Goal: Task Accomplishment & Management: Complete application form

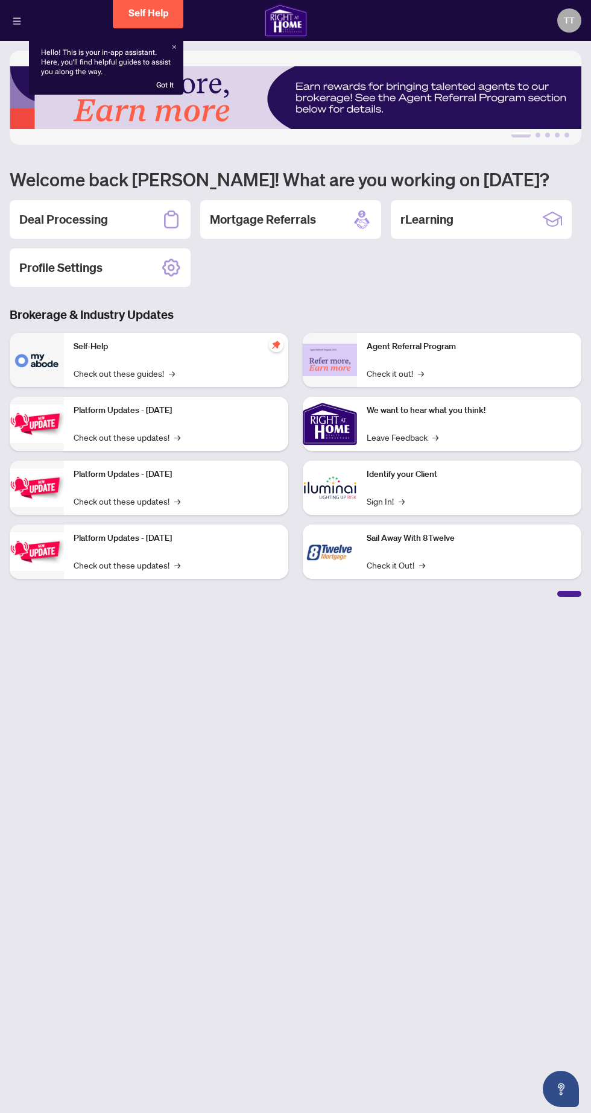
click at [125, 221] on div "Deal Processing" at bounding box center [100, 219] width 181 height 39
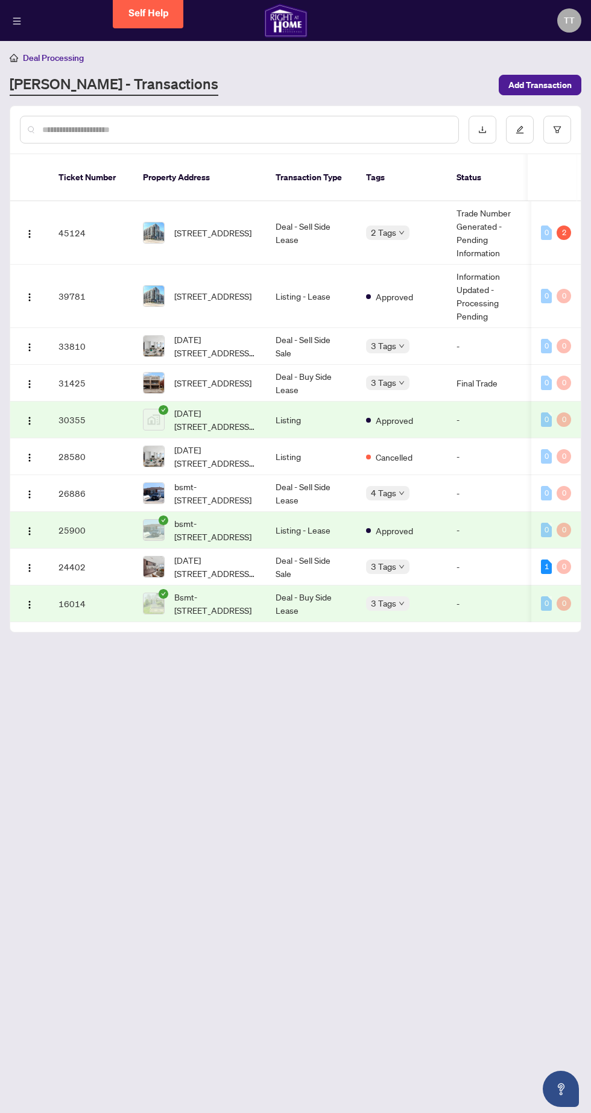
click at [29, 229] on img "button" at bounding box center [30, 234] width 10 height 10
click at [80, 243] on span "View Transaction" at bounding box center [87, 242] width 115 height 13
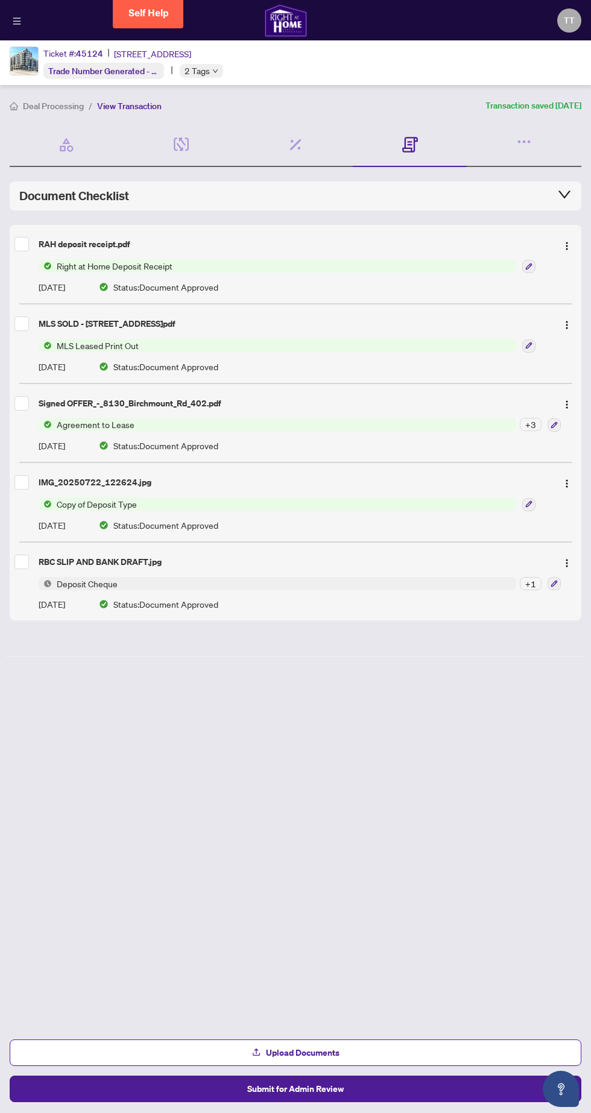
click at [355, 1095] on button "Submit for Admin Review" at bounding box center [296, 1089] width 572 height 27
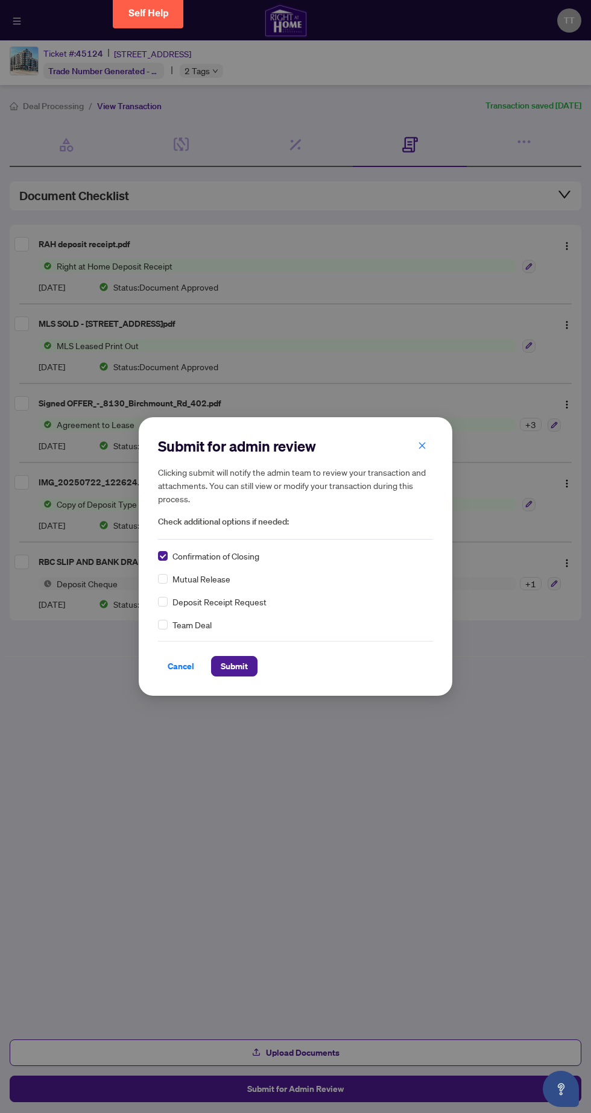
click at [242, 662] on span "Submit" at bounding box center [234, 666] width 27 height 19
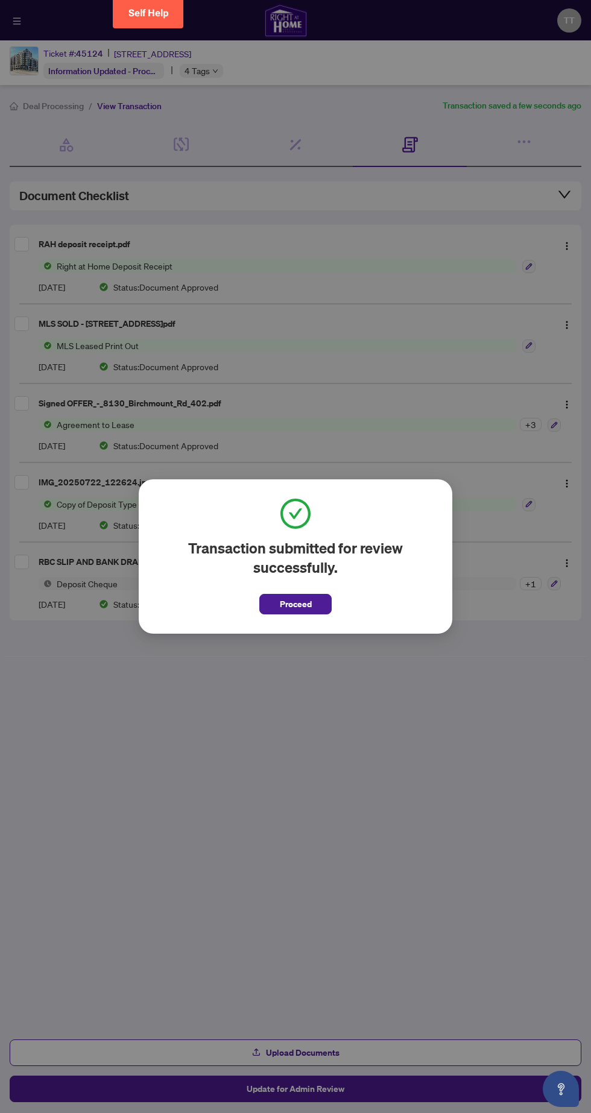
click at [310, 602] on span "Proceed" at bounding box center [296, 604] width 32 height 19
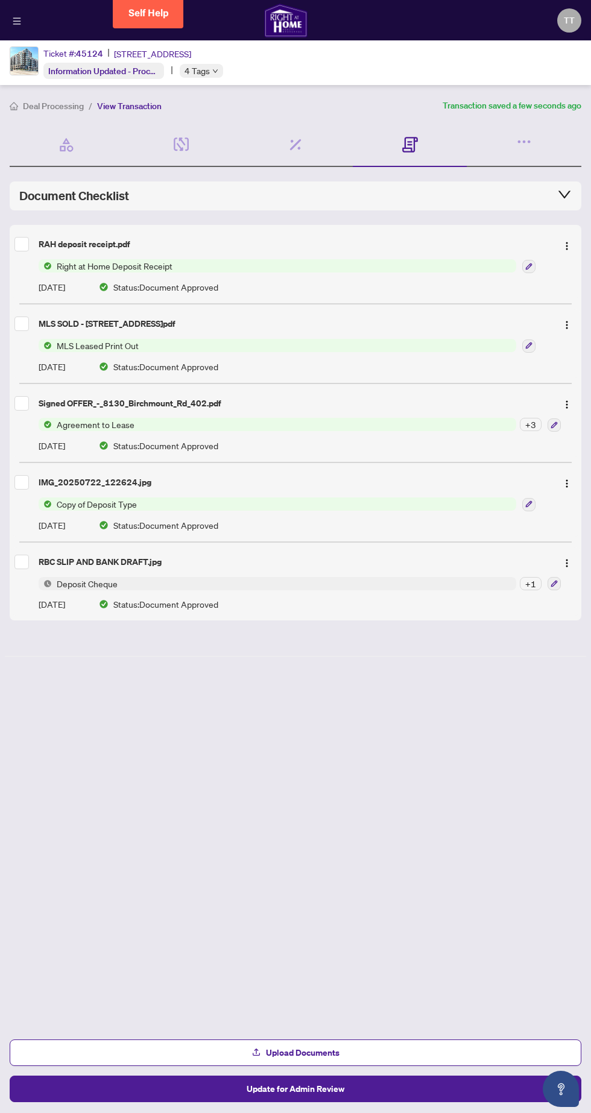
click at [522, 134] on icon "button" at bounding box center [524, 141] width 17 height 17
click at [409, 144] on icon at bounding box center [409, 144] width 5 height 1
click at [520, 147] on icon "button" at bounding box center [524, 141] width 17 height 17
click at [467, 181] on li "Transaction Permissions" at bounding box center [471, 189] width 119 height 19
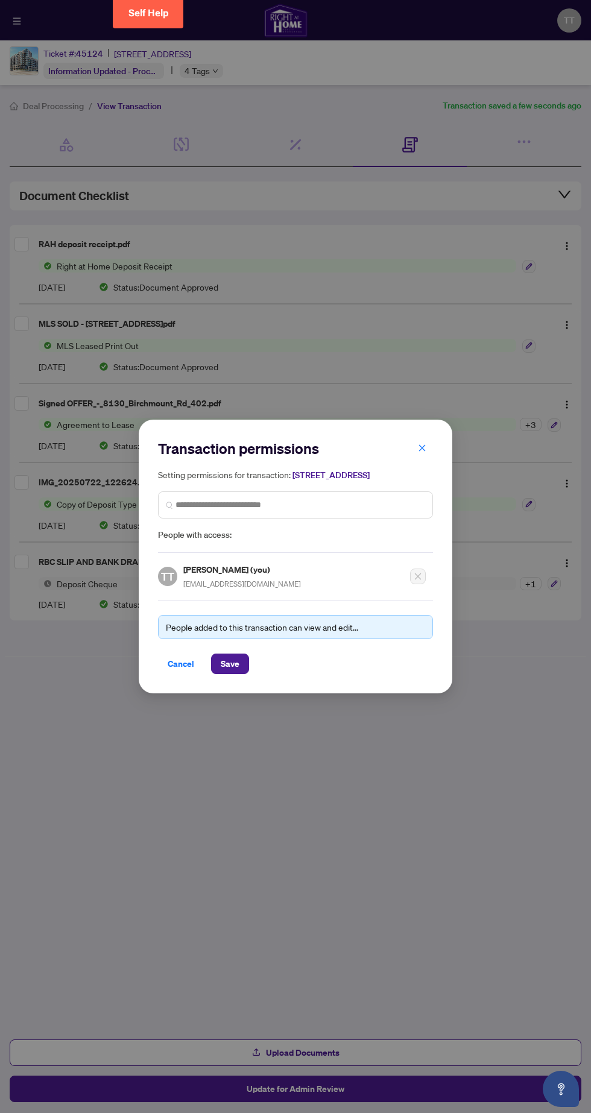
click at [422, 445] on icon "close" at bounding box center [422, 448] width 7 height 7
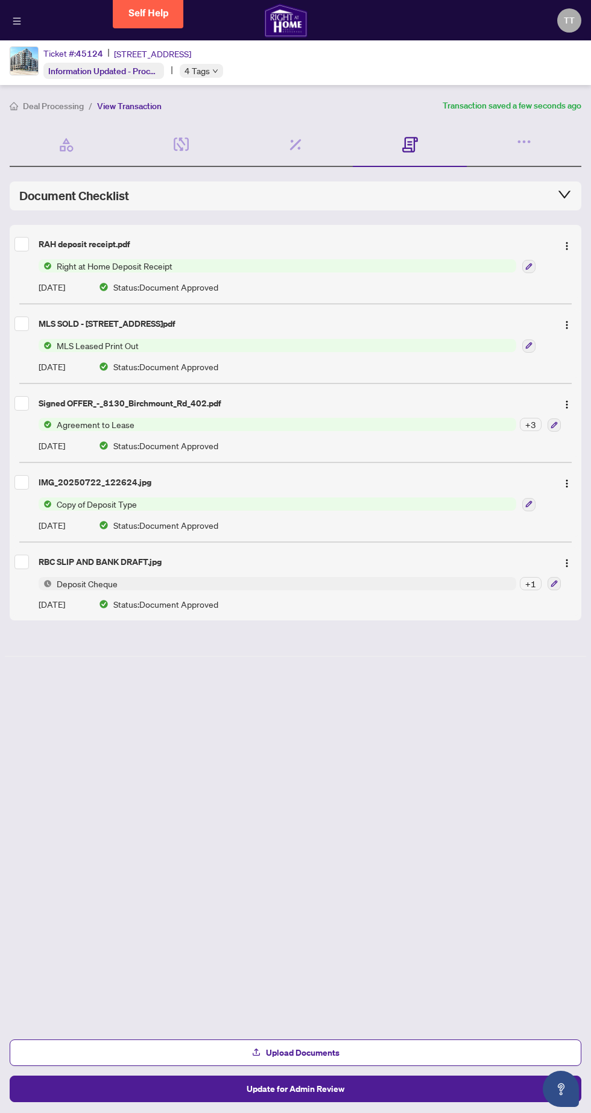
click at [523, 144] on icon "button" at bounding box center [524, 141] width 17 height 17
click at [487, 165] on span "Transaction Communication" at bounding box center [471, 169] width 105 height 13
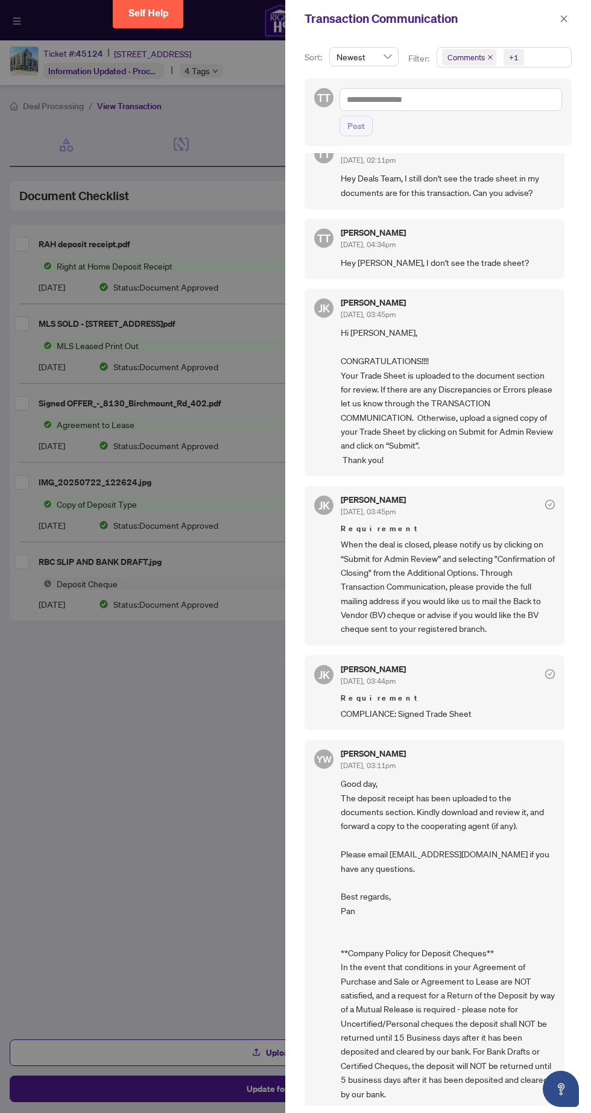
scroll to position [2, 0]
click at [454, 700] on div "Requirement COMPLIANCE: Signed Trade Sheet" at bounding box center [448, 705] width 214 height 28
click at [426, 709] on span "COMPLIANCE: Signed Trade Sheet" at bounding box center [448, 712] width 214 height 14
